Goal: Find specific page/section: Find specific page/section

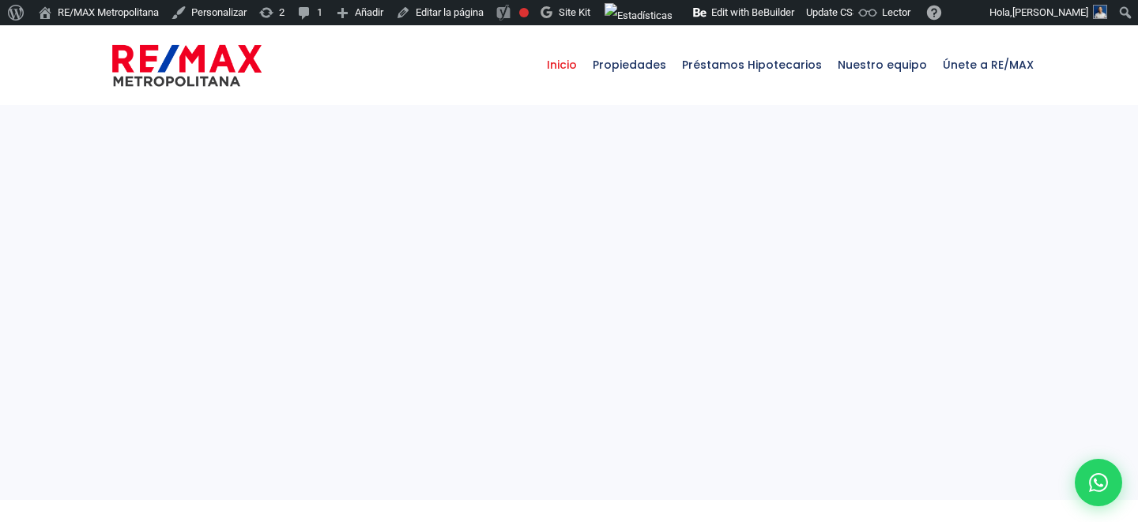
select select
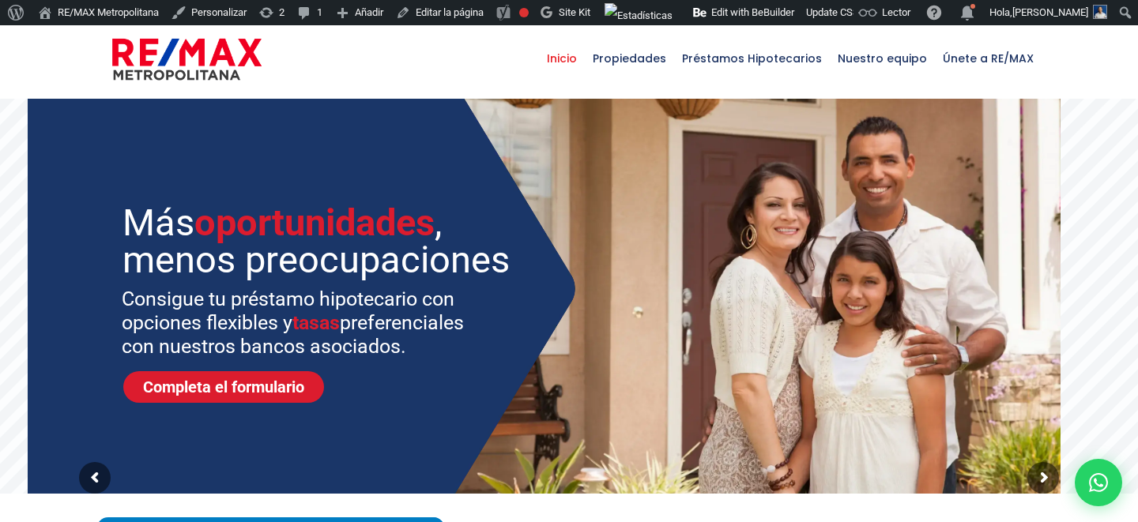
scroll to position [4, 0]
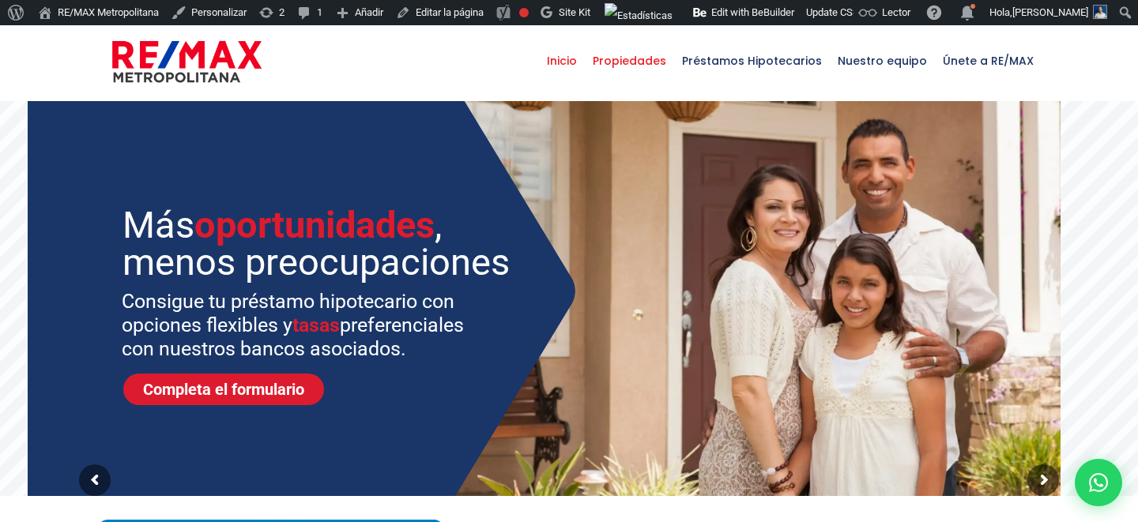
click at [669, 50] on span "Propiedades" at bounding box center [629, 60] width 89 height 47
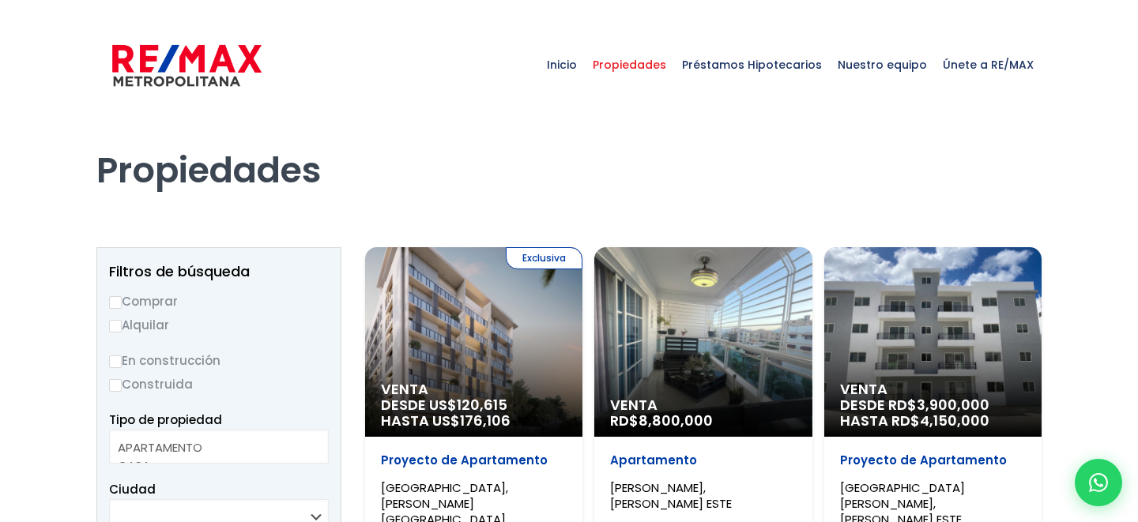
select select
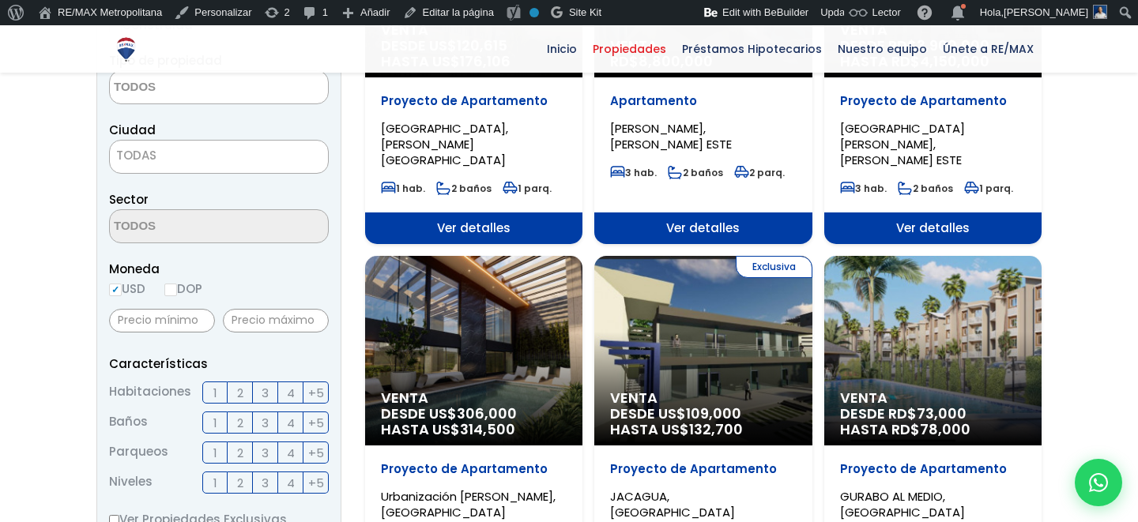
scroll to position [73, 0]
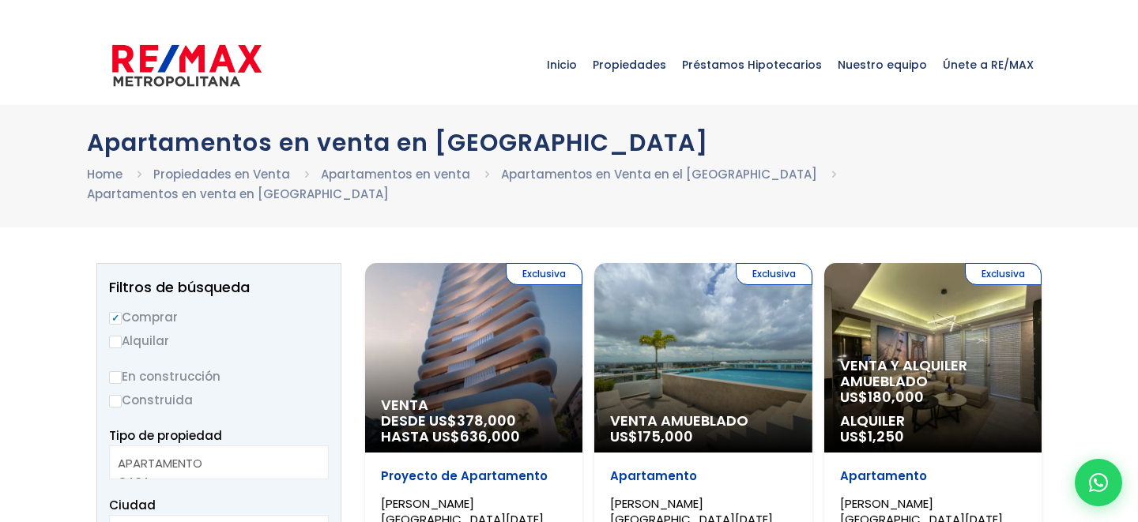
select select
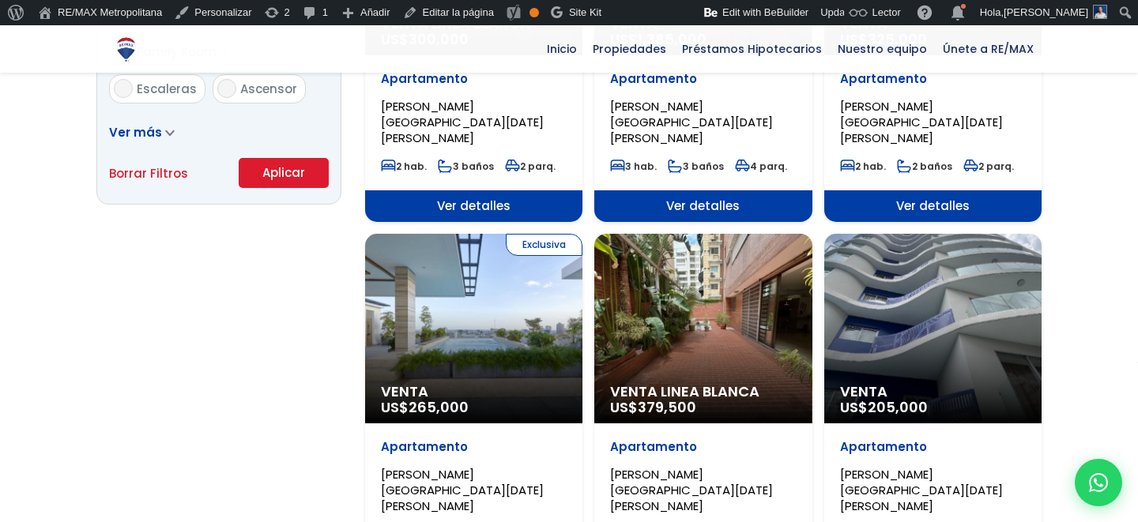
scroll to position [1308, 0]
